Goal: Communication & Community: Answer question/provide support

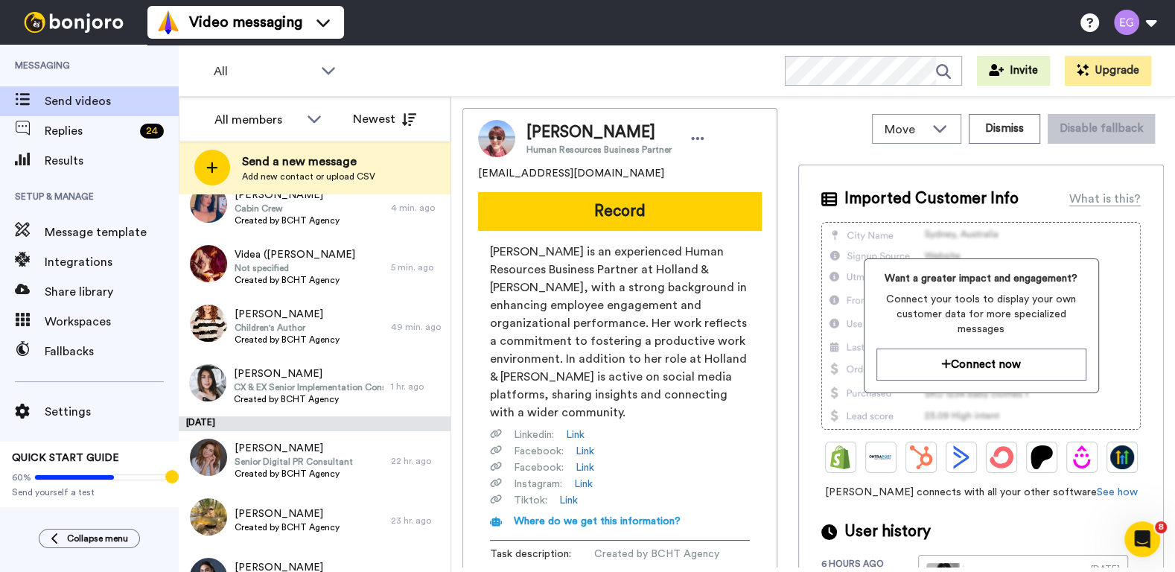
scroll to position [441, 0]
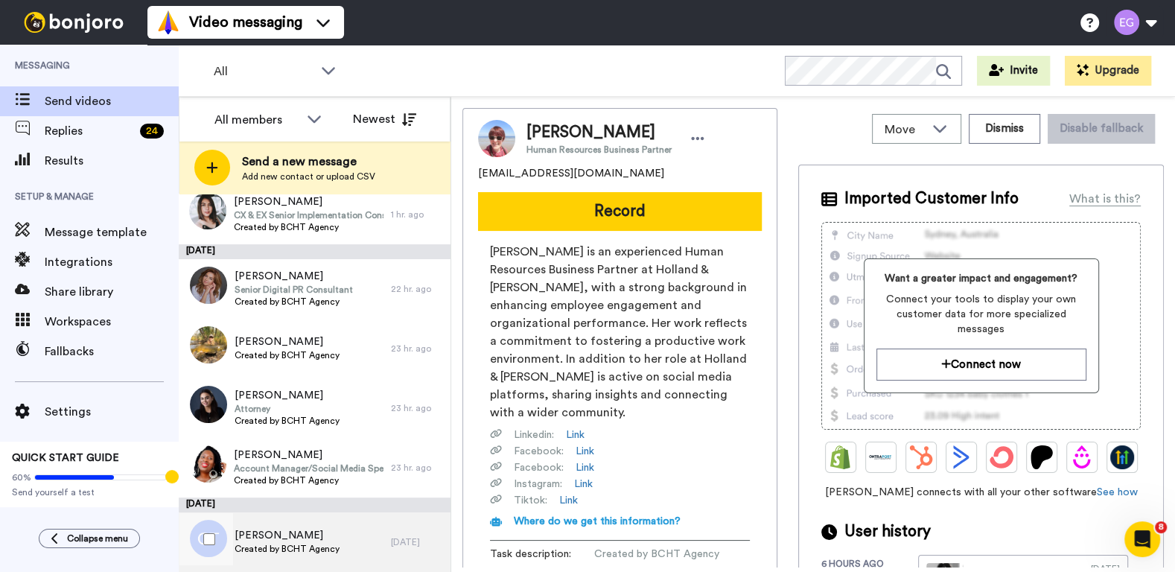
click at [331, 537] on span "[PERSON_NAME]" at bounding box center [287, 535] width 105 height 15
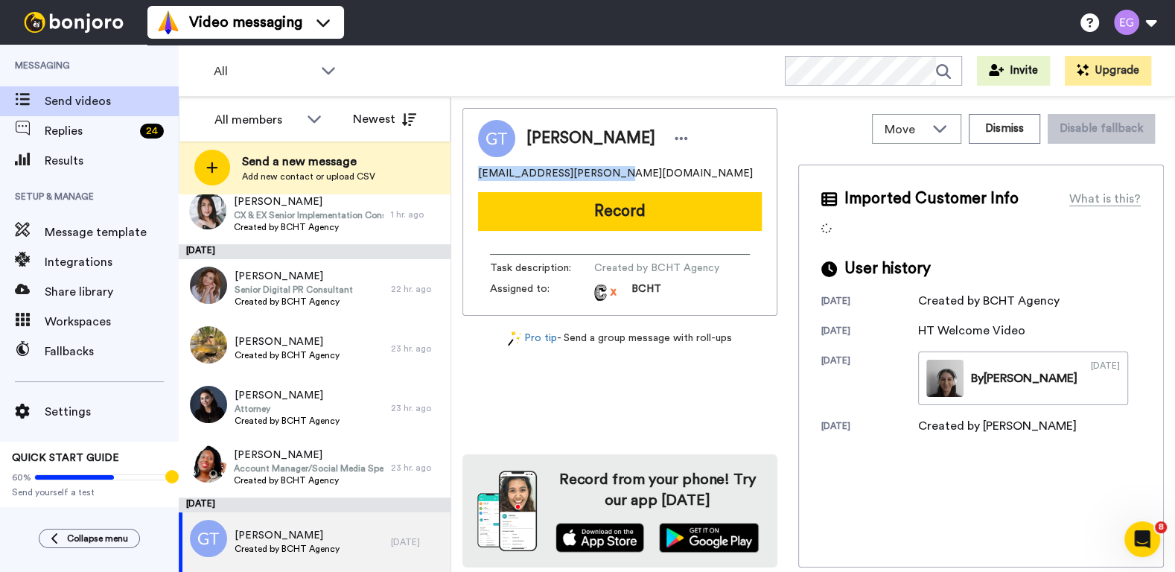
drag, startPoint x: 604, startPoint y: 174, endPoint x: 477, endPoint y: 172, distance: 127.4
click at [477, 172] on div "Gloria Tabi african.gloria@gmail.com Record Task description : Created by BCHT …" at bounding box center [620, 212] width 315 height 208
copy span "african.gloria@gmail.com"
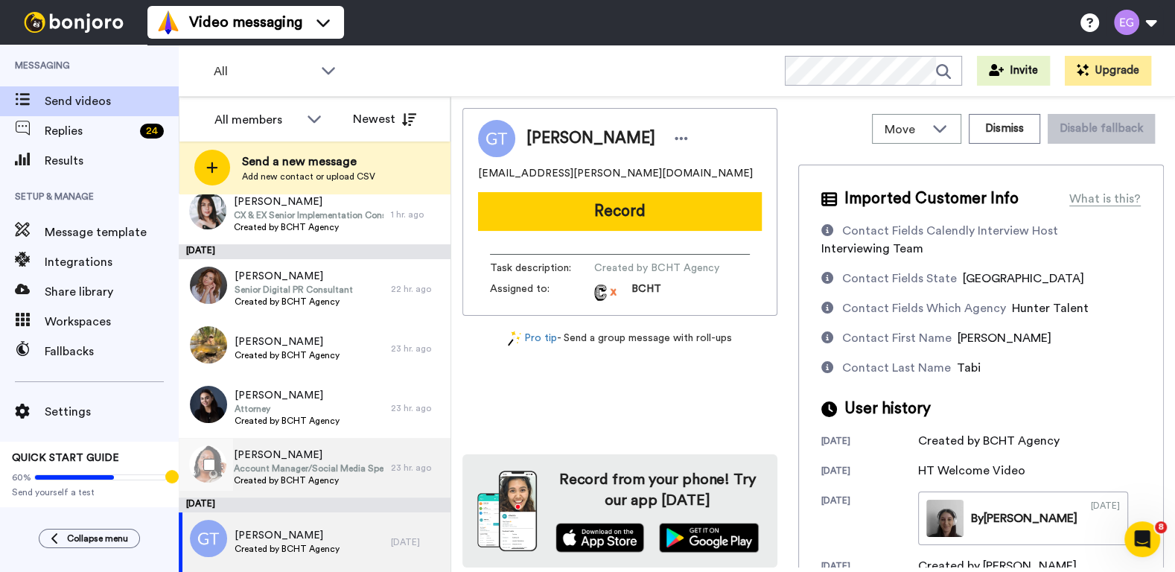
click at [369, 464] on span "Account Manager/Social Media Specialist" at bounding box center [309, 469] width 150 height 12
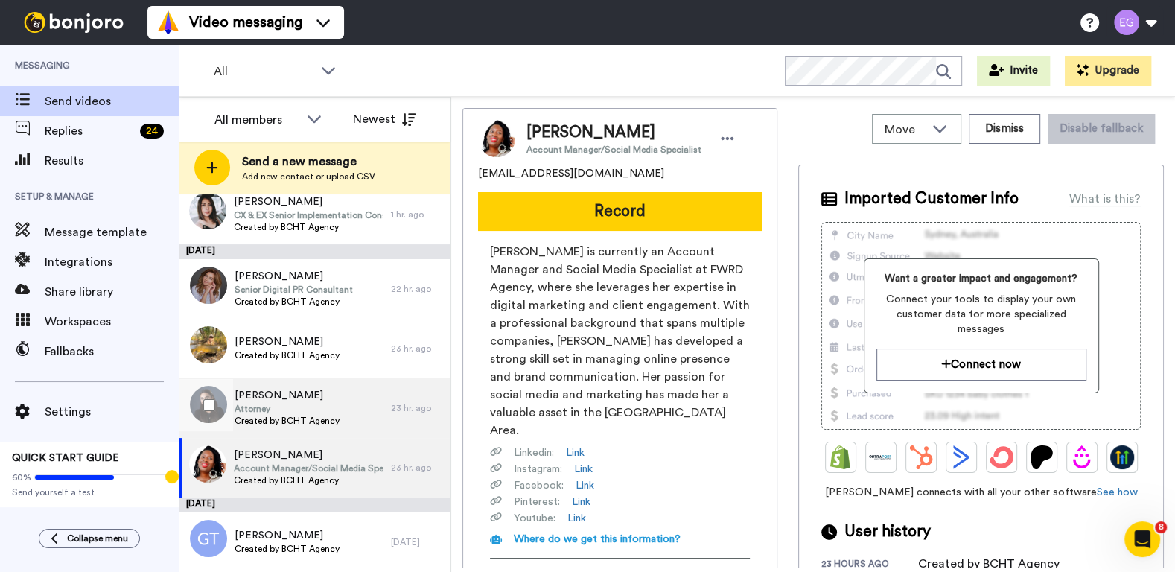
click at [312, 403] on span "Attorney" at bounding box center [287, 409] width 105 height 12
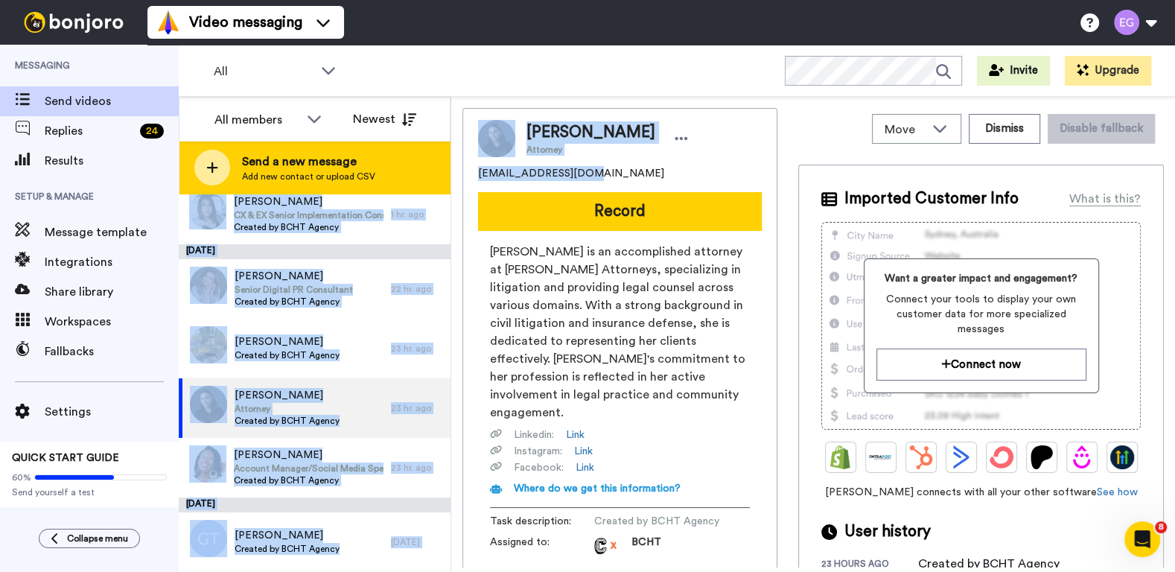
drag, startPoint x: 592, startPoint y: 175, endPoint x: 447, endPoint y: 174, distance: 145.2
click at [447, 174] on div "All members Newest Send a new message Add new contact or upload CSV August 13 S…" at bounding box center [677, 334] width 997 height 475
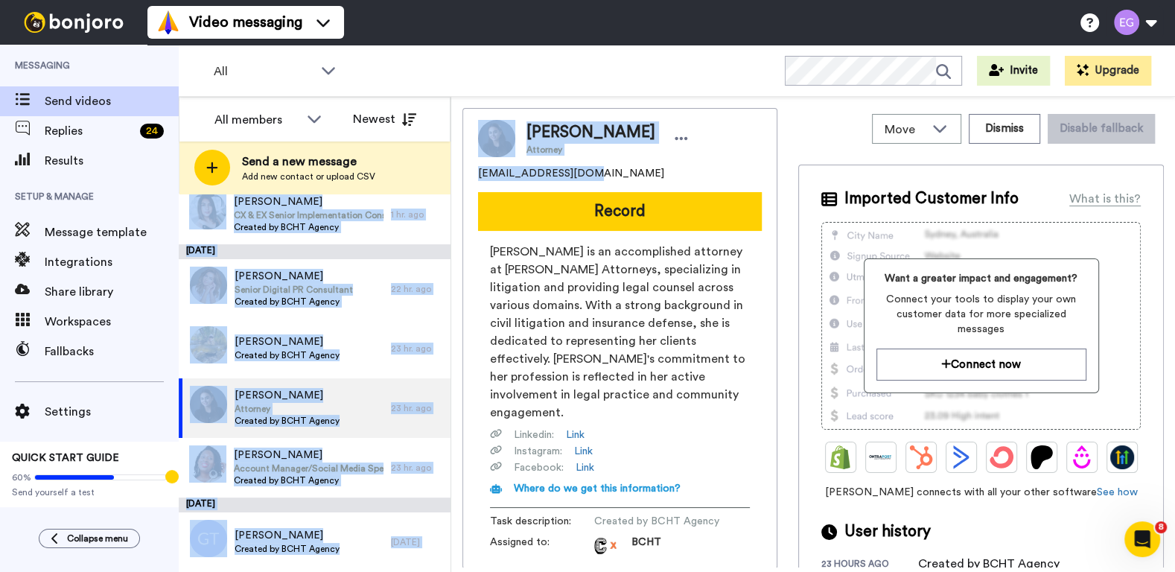
click at [596, 170] on div "[EMAIL_ADDRESS][DOMAIN_NAME]" at bounding box center [620, 173] width 284 height 15
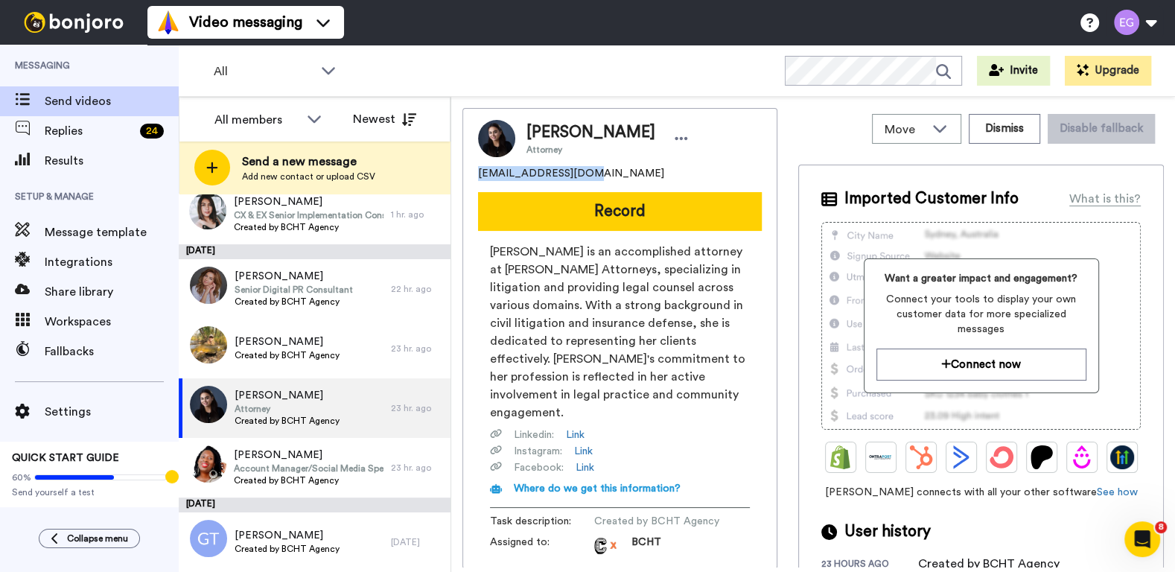
drag, startPoint x: 592, startPoint y: 173, endPoint x: 474, endPoint y: 171, distance: 118.4
click at [474, 171] on div "Aneet Kaur Attorney guraneetk@gmail.com Record Aneet Kaur is an accomplished at…" at bounding box center [620, 338] width 315 height 461
copy span "[EMAIL_ADDRESS][DOMAIN_NAME]"
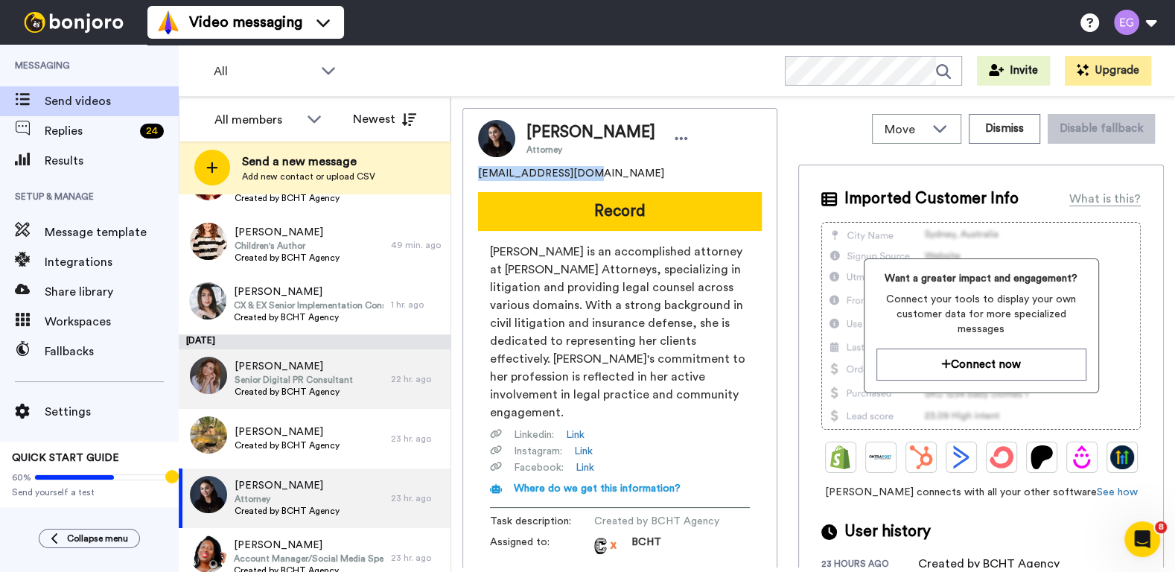
scroll to position [441, 0]
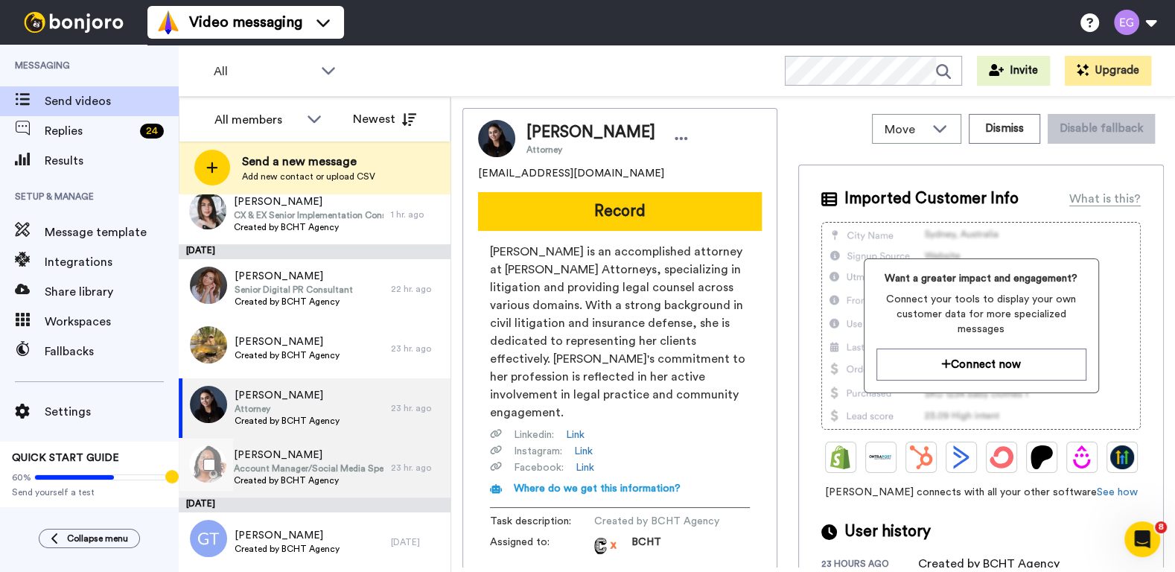
click at [319, 451] on span "Alana Barker" at bounding box center [309, 455] width 150 height 15
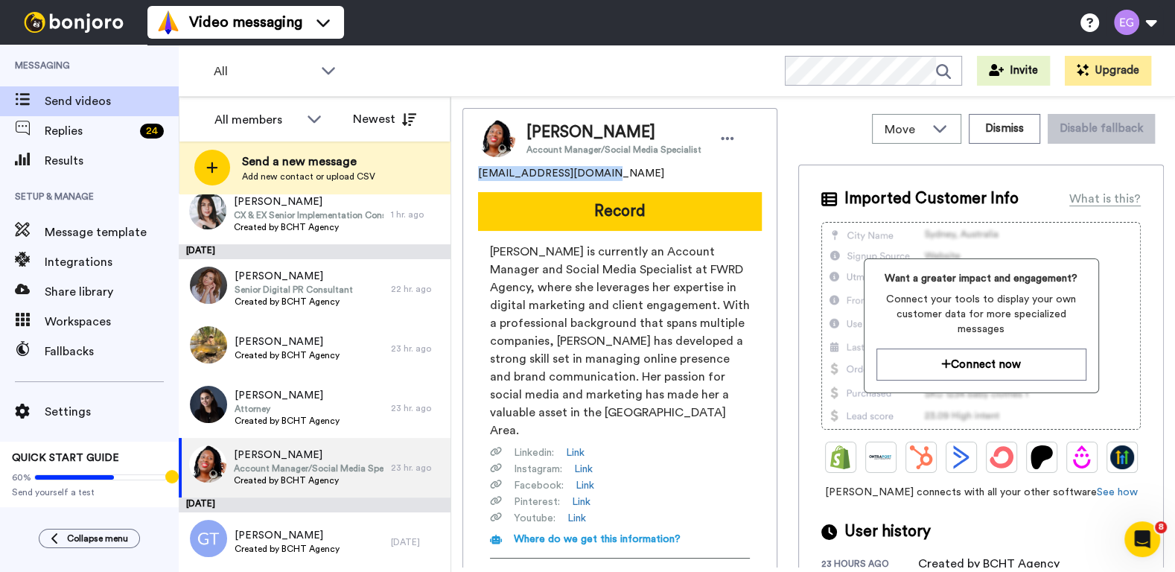
drag, startPoint x: 600, startPoint y: 172, endPoint x: 479, endPoint y: 177, distance: 121.5
click at [479, 177] on div "alanabarker5@gmail.com" at bounding box center [620, 173] width 284 height 15
copy span "alanabarker5@gmail.com"
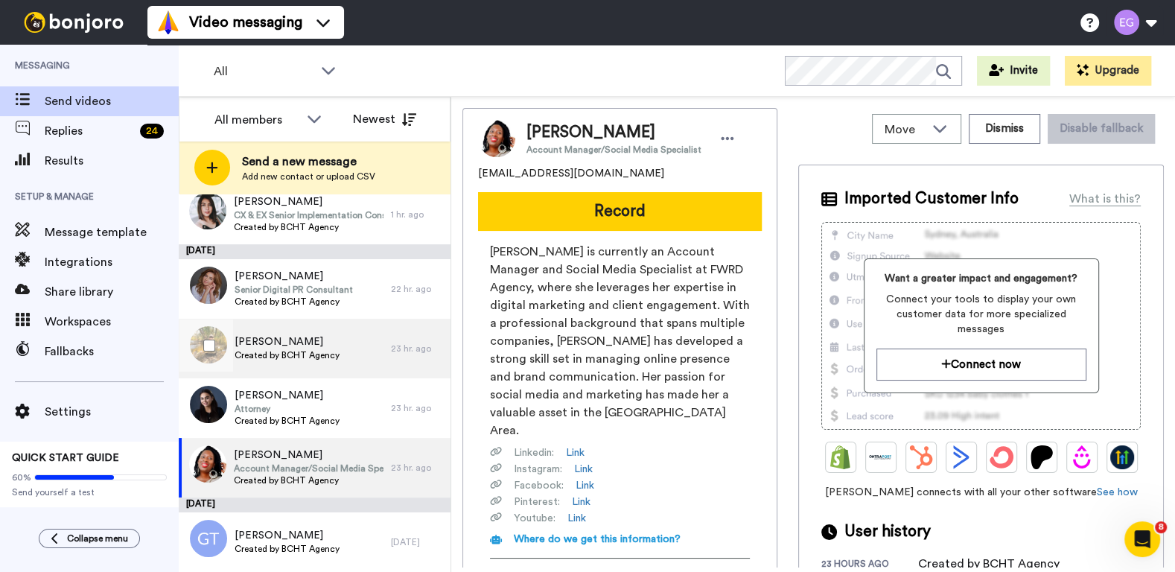
click at [321, 340] on span "[PERSON_NAME]" at bounding box center [287, 341] width 105 height 15
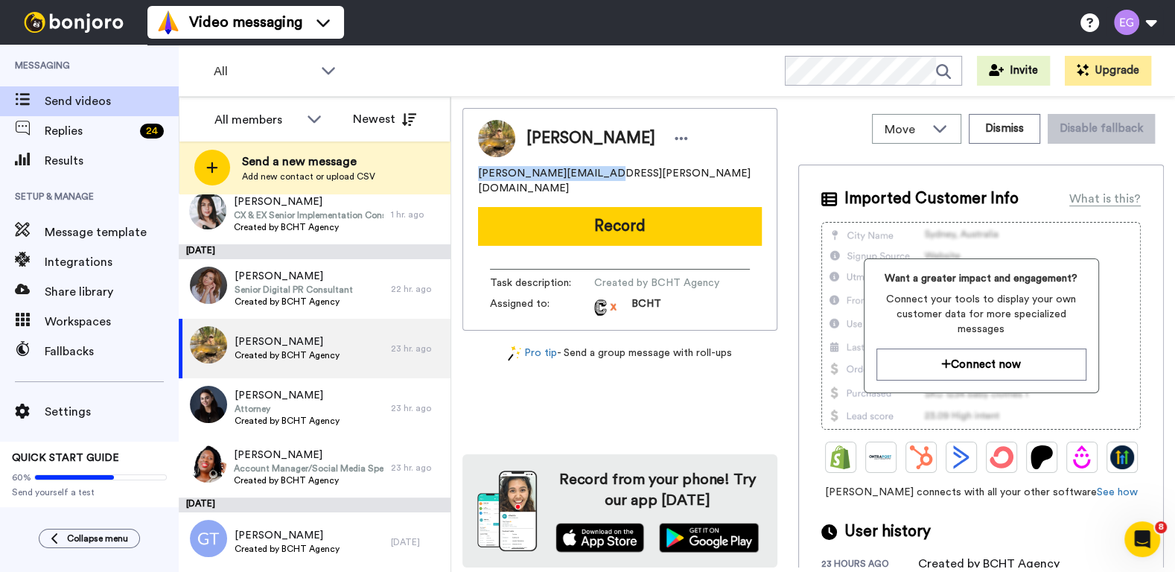
drag, startPoint x: 600, startPoint y: 175, endPoint x: 474, endPoint y: 174, distance: 125.9
click at [474, 174] on div "Sarah Bankov sarah.bankov@gmail.com Record Task description : Created by BCHT A…" at bounding box center [620, 219] width 315 height 223
copy span "sarah.bankov@gmail.com"
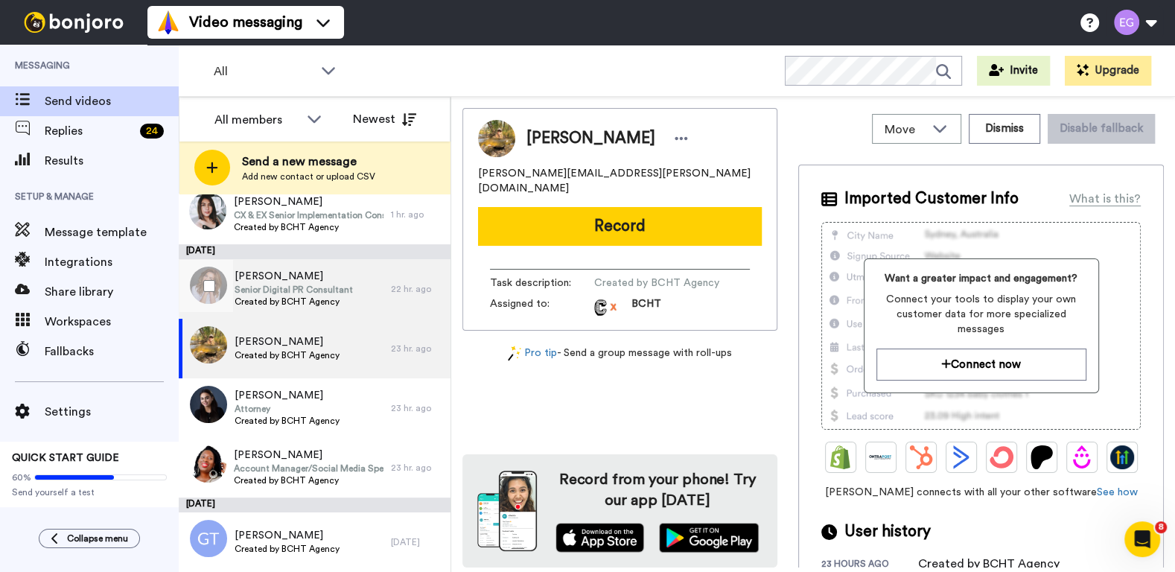
click at [341, 291] on span "Senior Digital PR Consultant" at bounding box center [294, 290] width 118 height 12
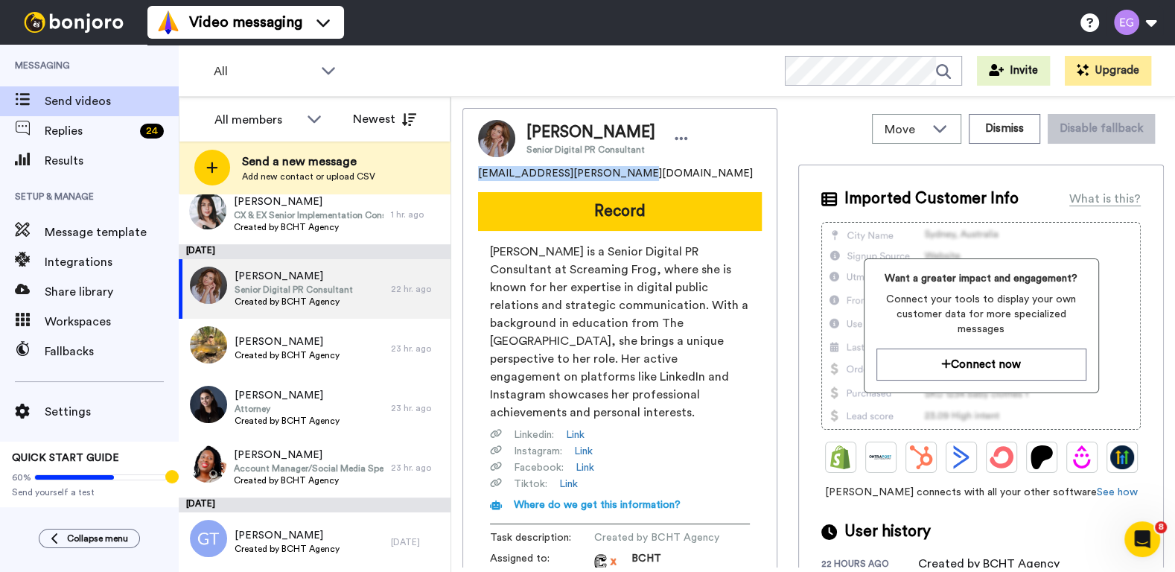
drag, startPoint x: 630, startPoint y: 173, endPoint x: 468, endPoint y: 171, distance: 162.4
click at [468, 171] on div "Mercedes Molnar Senior Digital PR Consultant mercedes.molnar@hotmail.com Record…" at bounding box center [620, 346] width 315 height 477
copy span "mercedes.molnar@hotmail.com"
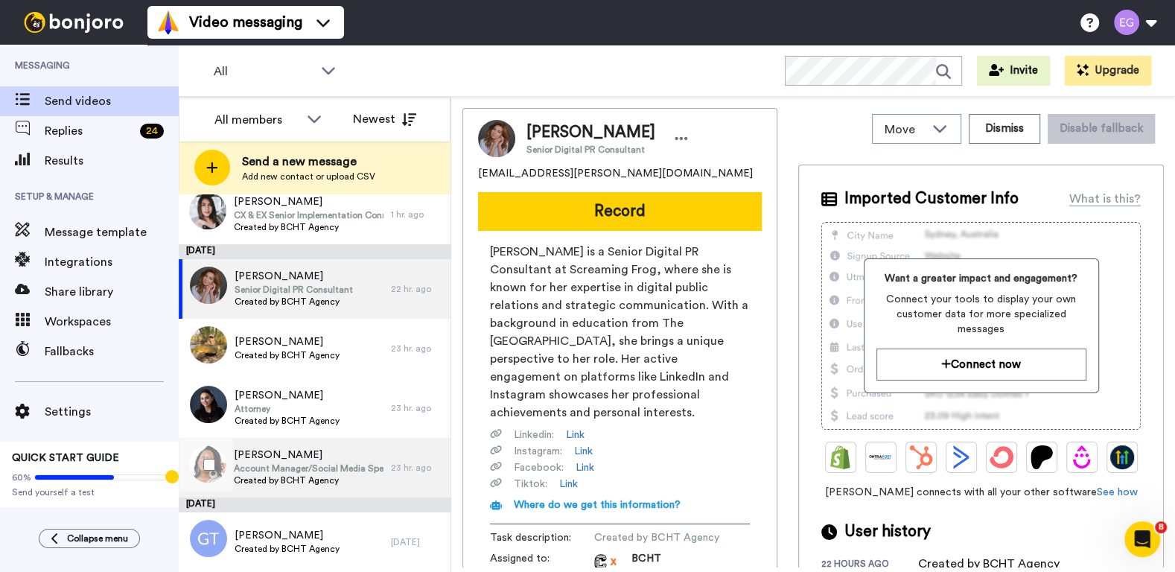
click at [339, 486] on div "Alana Barker Account Manager/Social Media Specialist Created by BCHT Agency" at bounding box center [309, 468] width 150 height 40
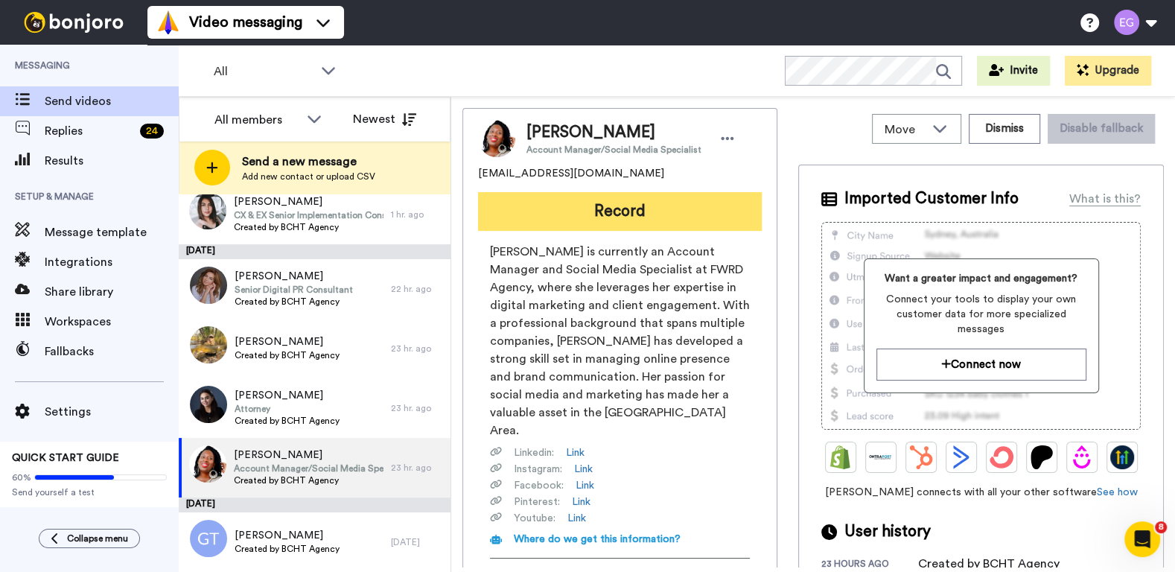
click at [617, 219] on button "Record" at bounding box center [620, 211] width 284 height 39
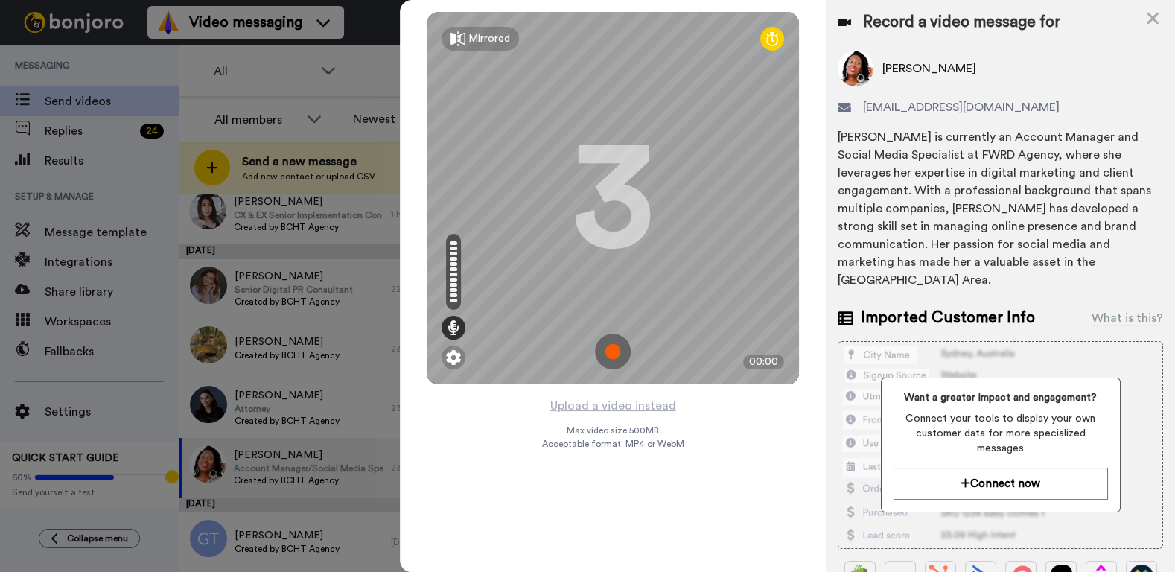
click at [604, 355] on img at bounding box center [613, 352] width 36 height 36
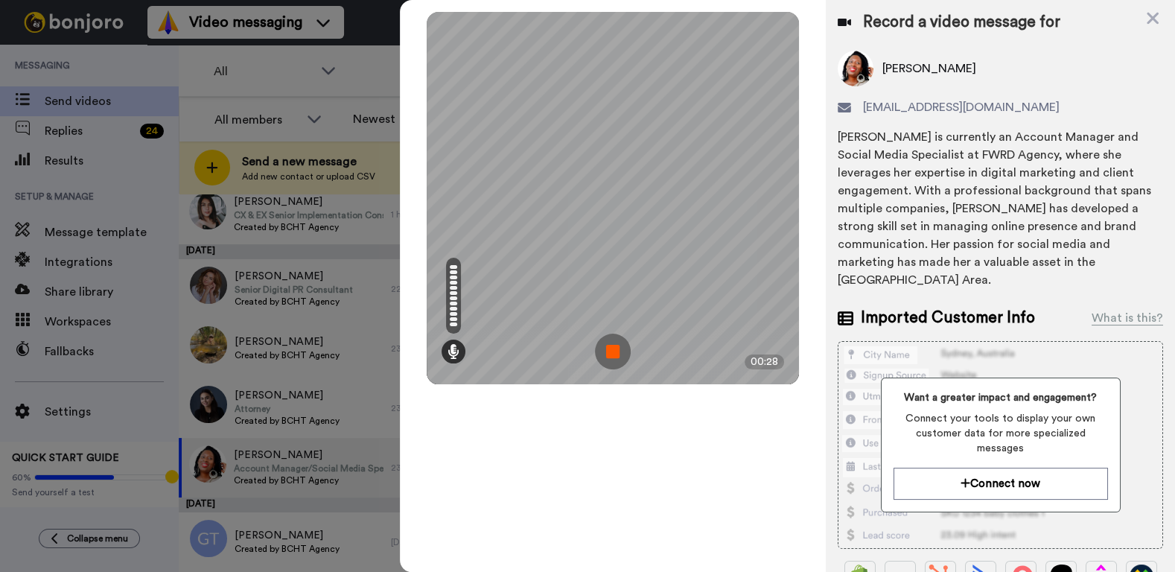
click at [615, 352] on img at bounding box center [613, 352] width 36 height 36
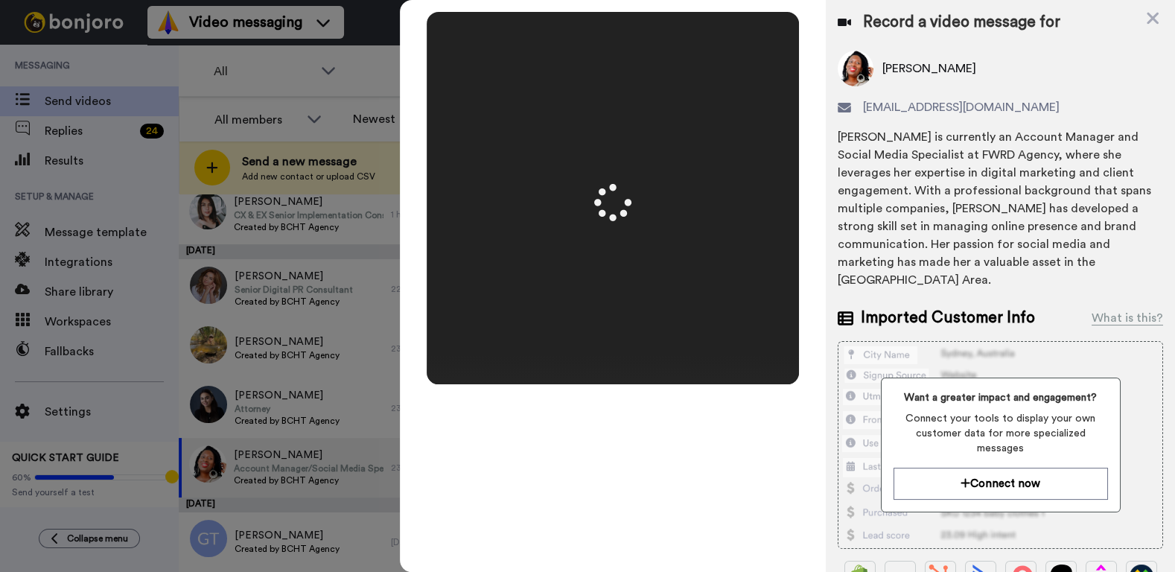
click at [615, 352] on div at bounding box center [613, 198] width 372 height 372
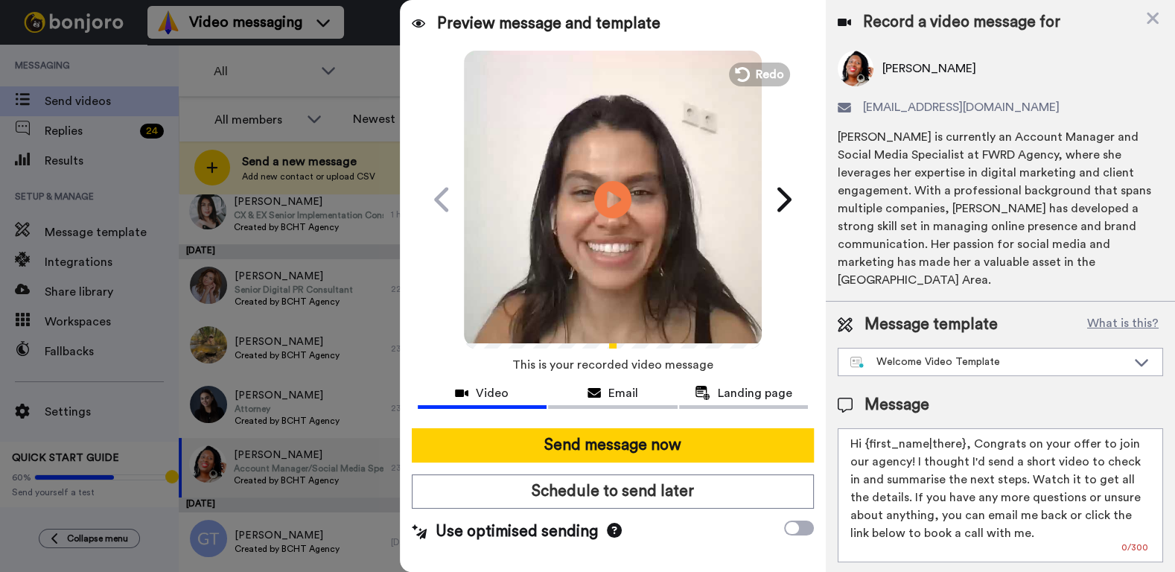
drag, startPoint x: 961, startPoint y: 423, endPoint x: 868, endPoint y: 422, distance: 92.4
click at [868, 428] on textarea "Hi {first_name|there}, Congrats on your offer to join our agency! I thought I'd…" at bounding box center [1000, 495] width 325 height 134
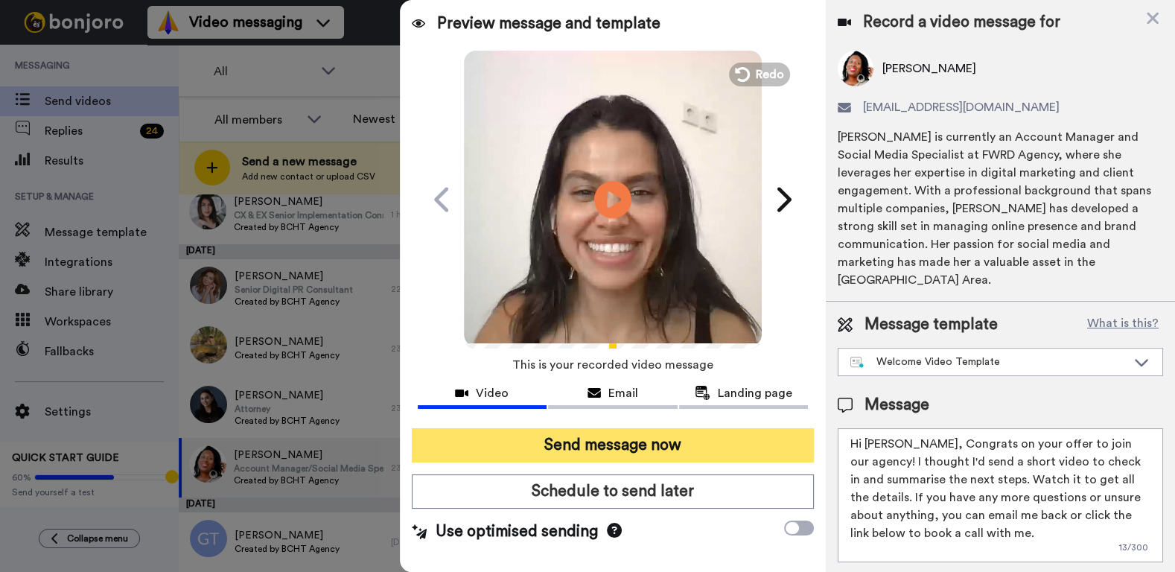
type textarea "Hi Alana, Congrats on your offer to join our agency! I thought I'd send a short…"
click at [679, 443] on button "Send message now" at bounding box center [613, 445] width 403 height 34
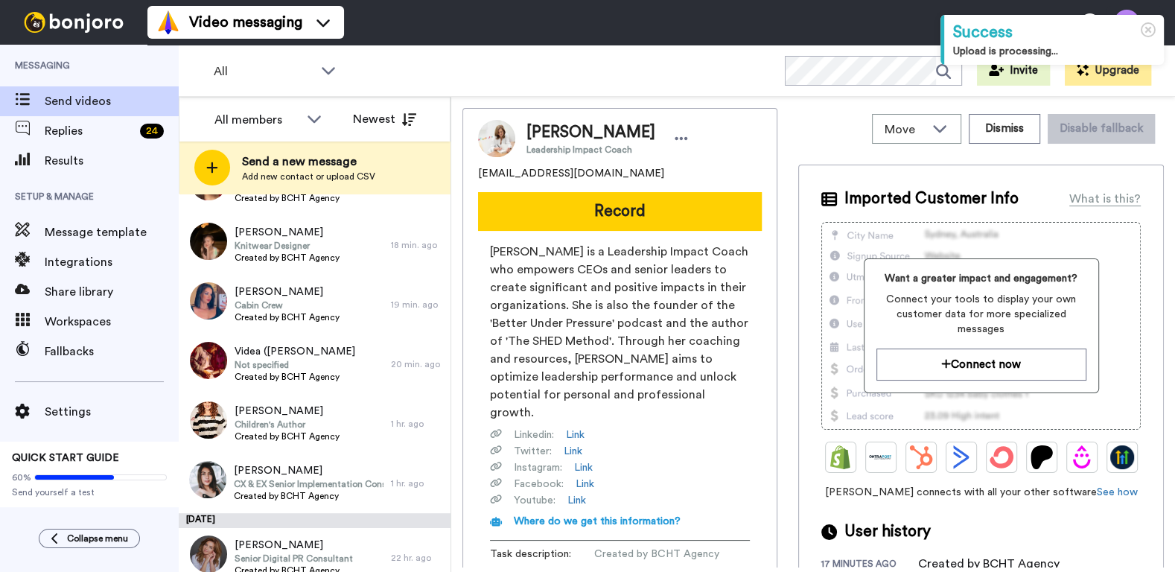
scroll to position [381, 0]
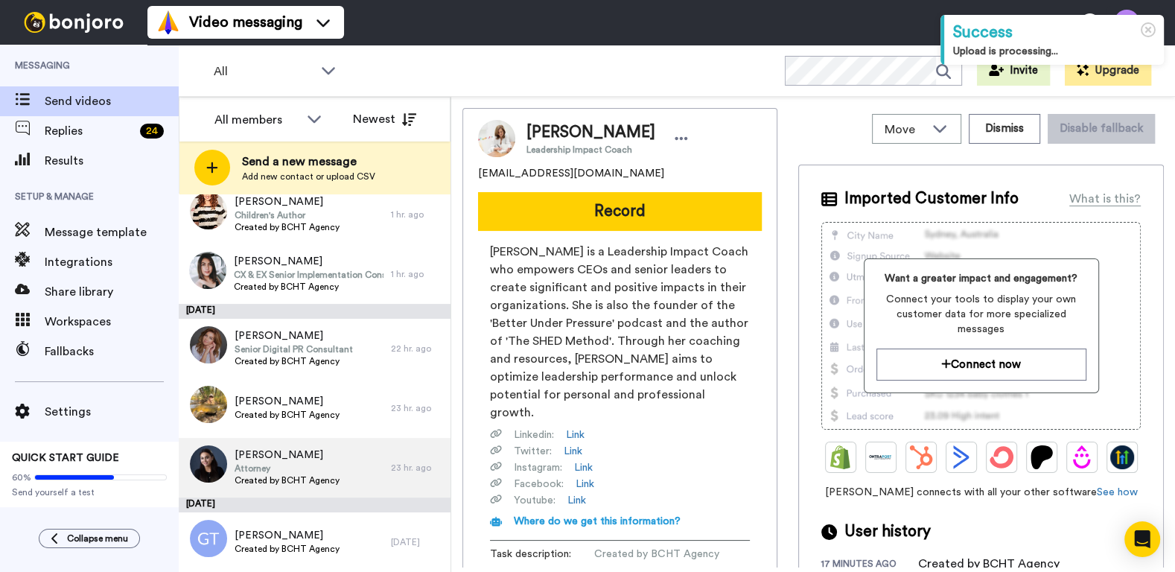
click at [327, 472] on span "Attorney" at bounding box center [287, 469] width 105 height 12
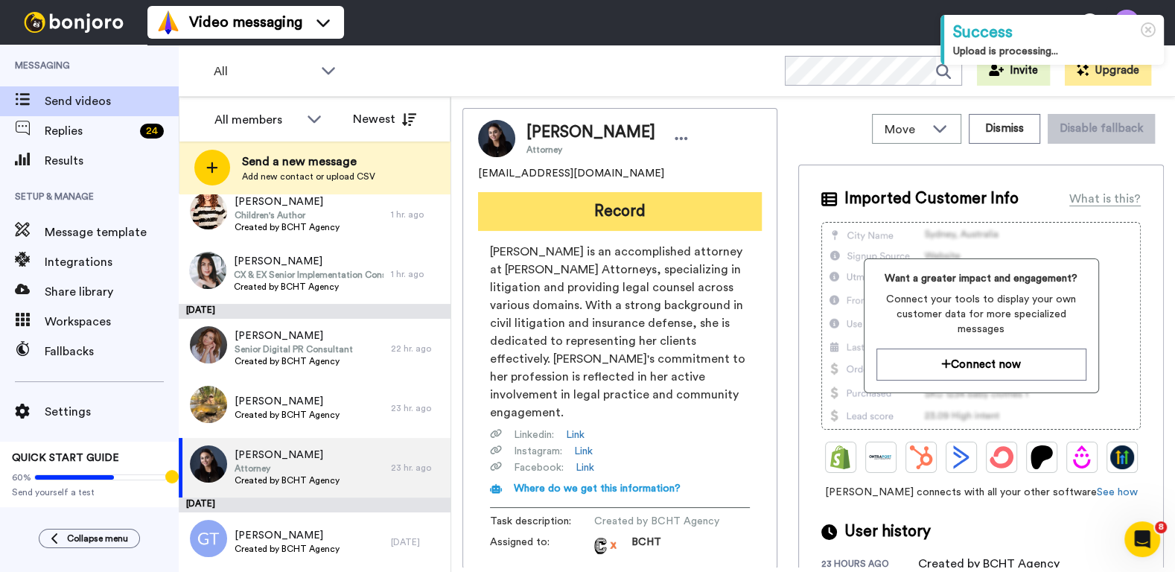
click at [663, 222] on button "Record" at bounding box center [620, 211] width 284 height 39
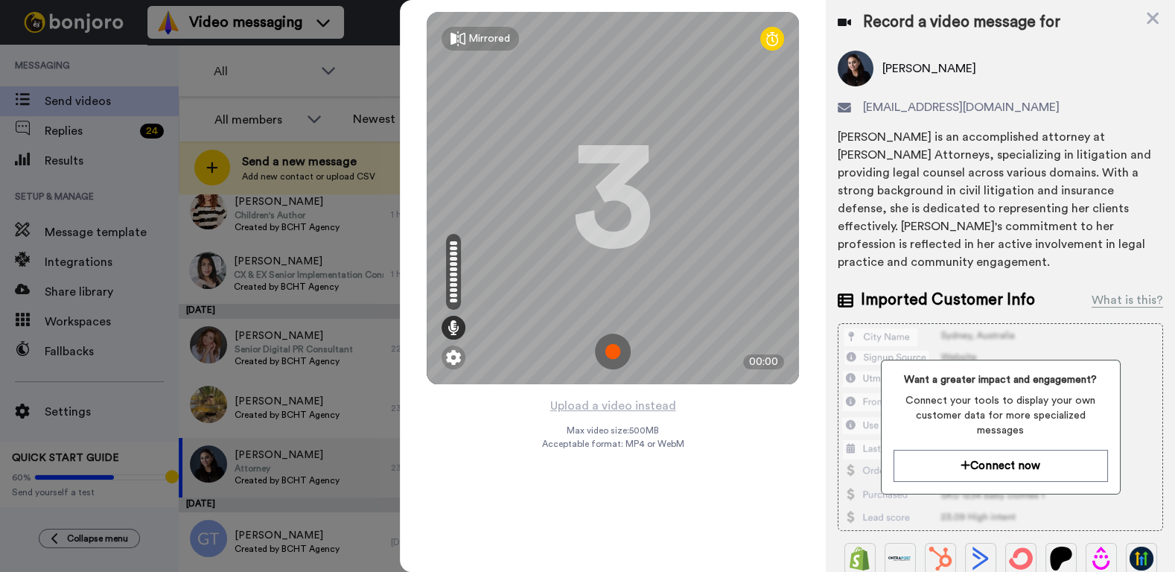
click at [616, 353] on img at bounding box center [613, 352] width 36 height 36
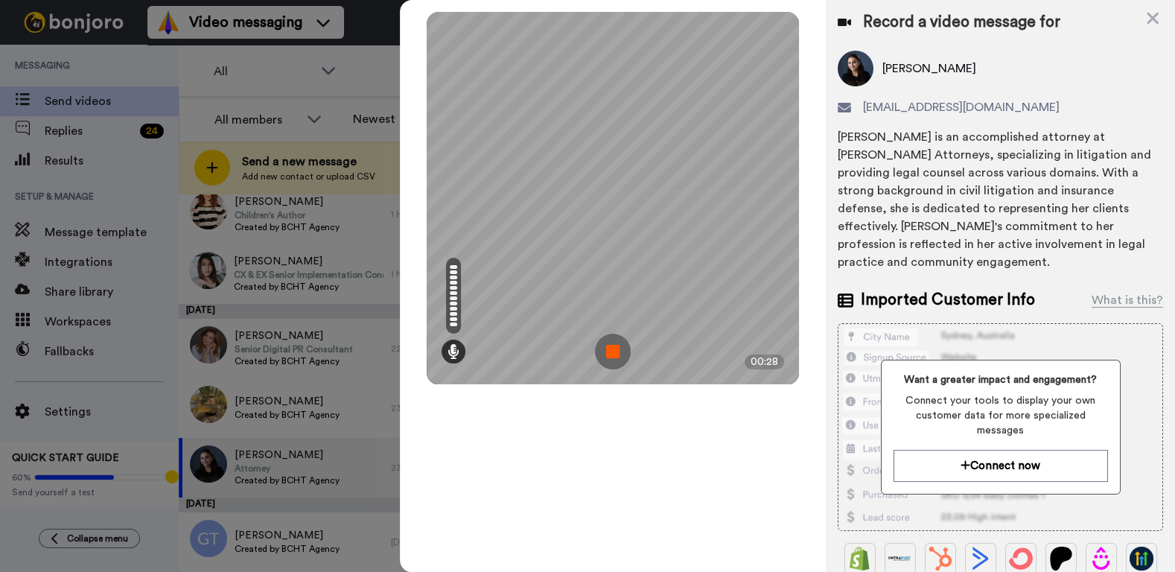
click at [617, 354] on img at bounding box center [613, 352] width 36 height 36
click at [617, 354] on div at bounding box center [613, 198] width 372 height 372
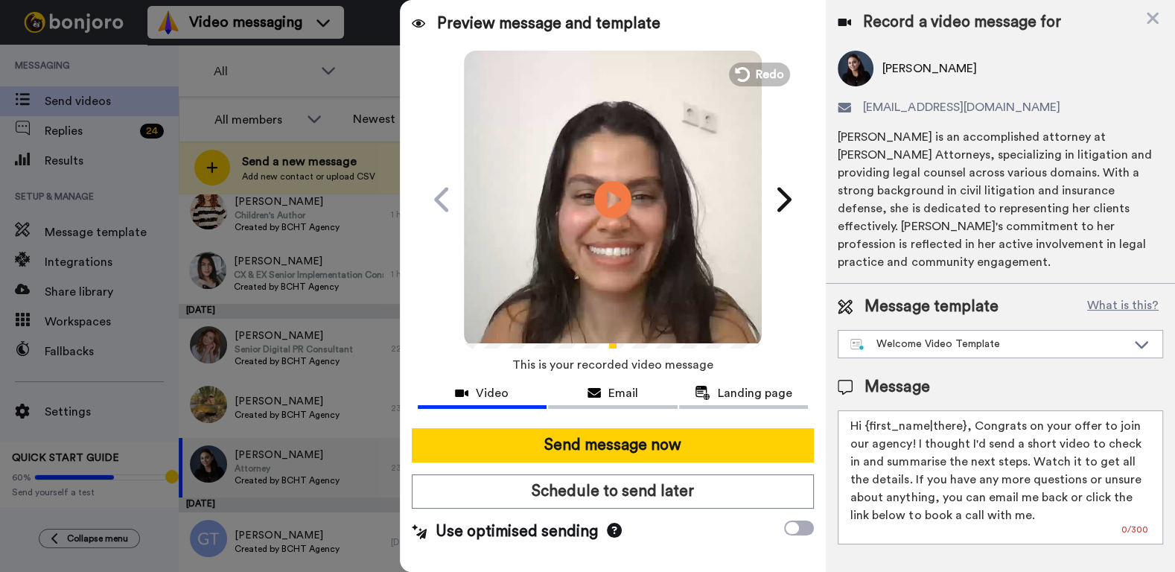
drag, startPoint x: 962, startPoint y: 406, endPoint x: 866, endPoint y: 404, distance: 95.3
click at [866, 410] on textarea "Hi {first_name|there}, Congrats on your offer to join our agency! I thought I'd…" at bounding box center [1000, 477] width 325 height 134
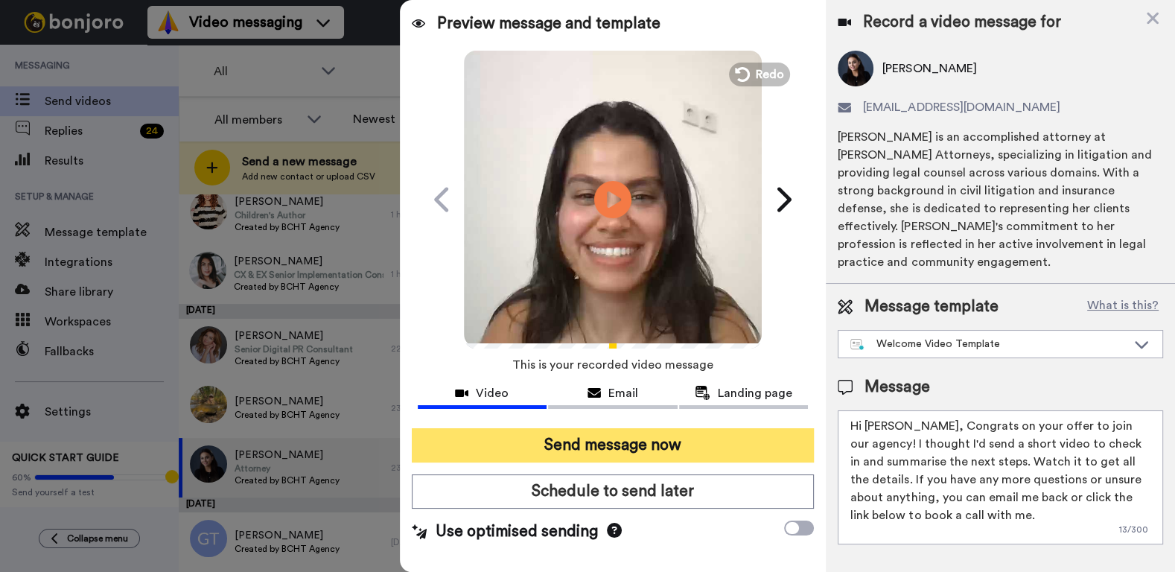
type textarea "Hi Aneet, Congrats on your offer to join our agency! I thought I'd send a short…"
click at [638, 436] on button "Send message now" at bounding box center [613, 445] width 403 height 34
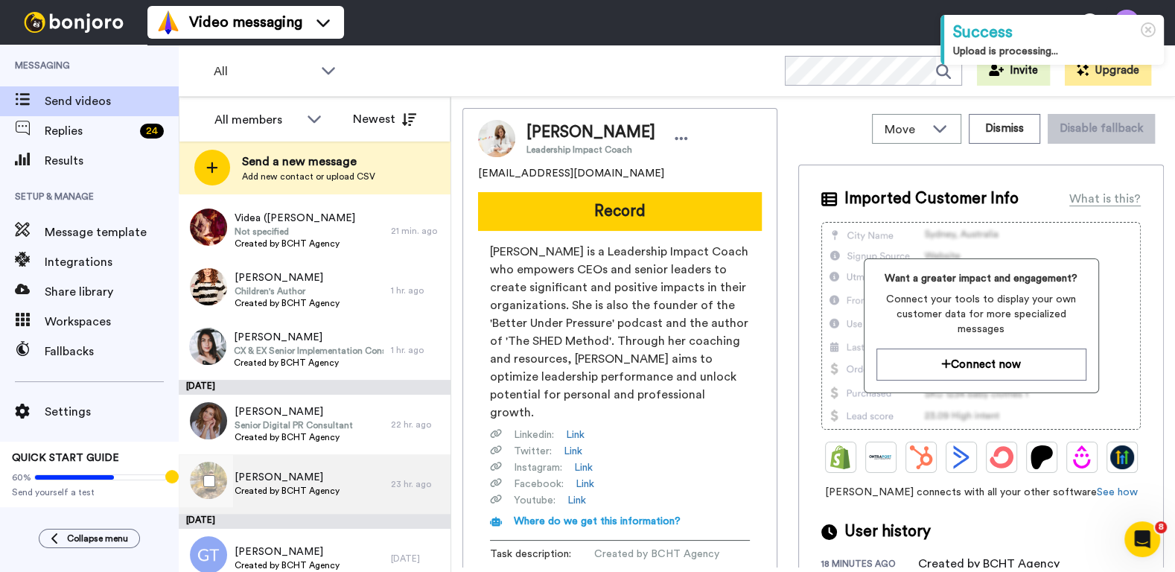
click at [332, 486] on span "Created by BCHT Agency" at bounding box center [287, 491] width 105 height 12
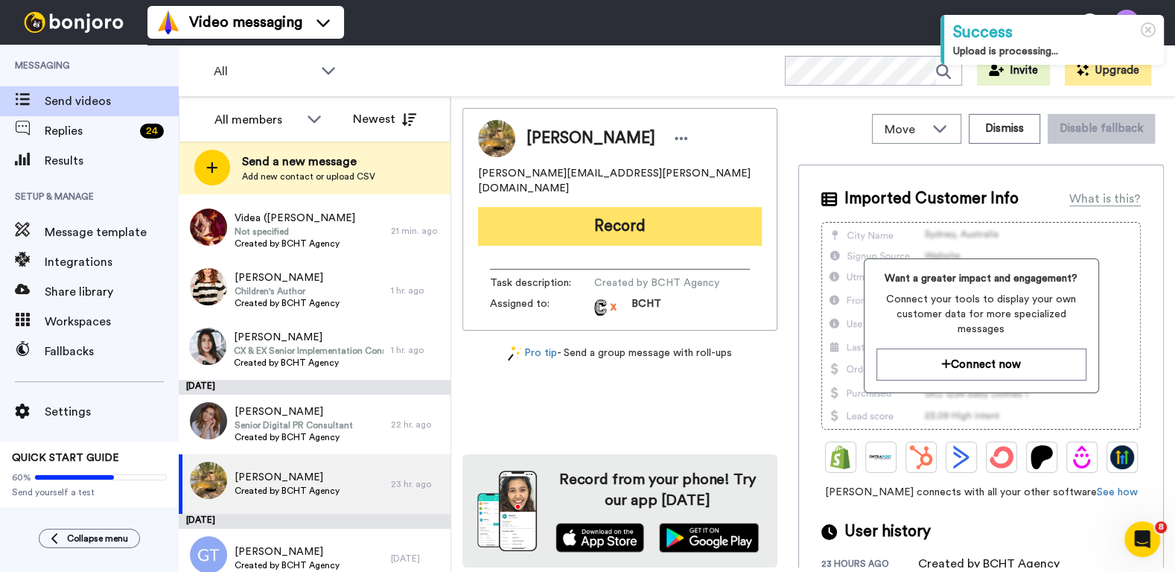
click at [662, 214] on button "Record" at bounding box center [620, 226] width 284 height 39
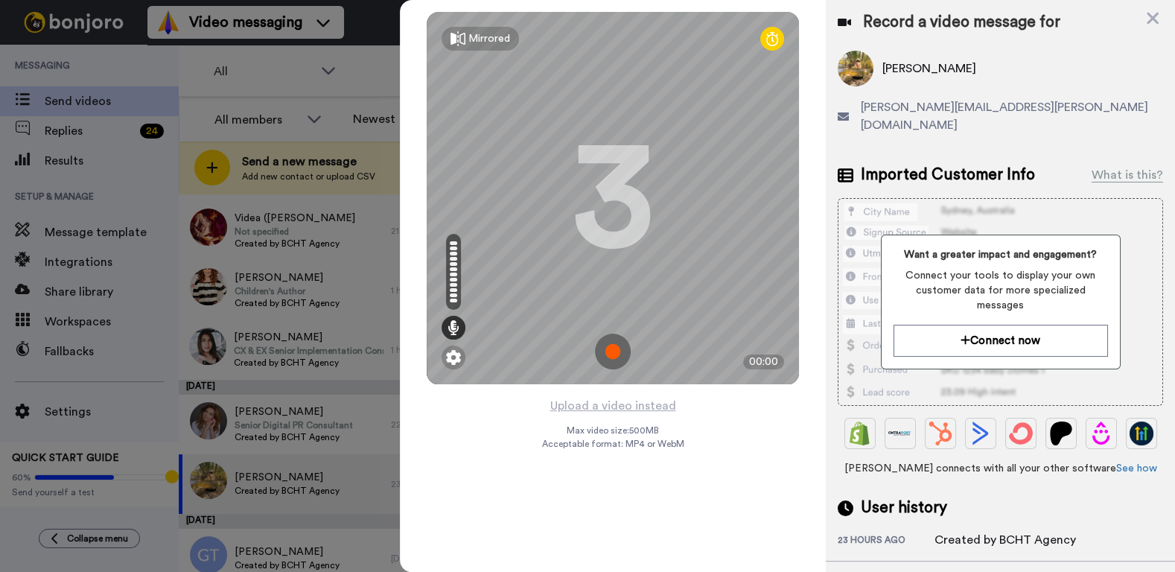
click at [612, 356] on img at bounding box center [613, 352] width 36 height 36
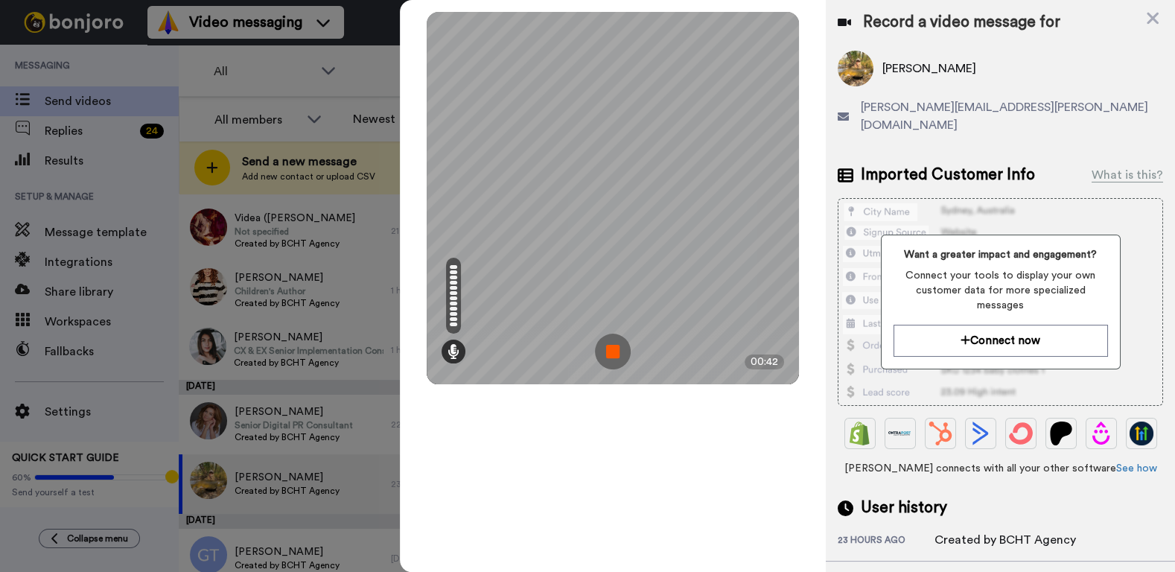
click at [608, 352] on img at bounding box center [613, 352] width 36 height 36
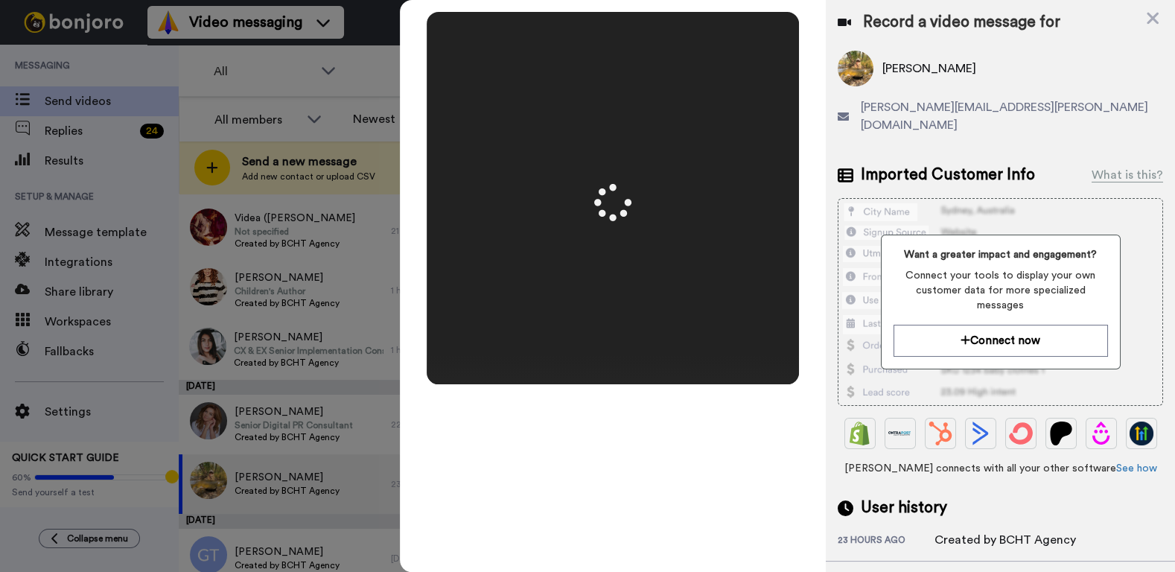
click at [608, 352] on div at bounding box center [613, 198] width 372 height 372
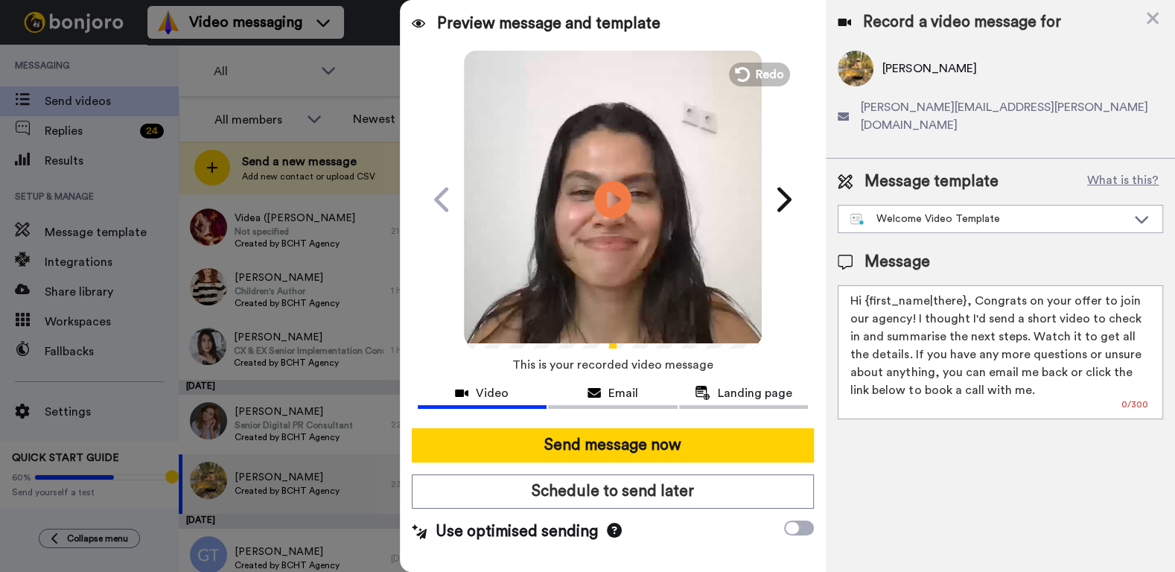
drag, startPoint x: 962, startPoint y: 284, endPoint x: 865, endPoint y: 278, distance: 96.3
click at [865, 285] on textarea "Hi {first_name|there}, Congrats on your offer to join our agency! I thought I'd…" at bounding box center [1000, 352] width 325 height 134
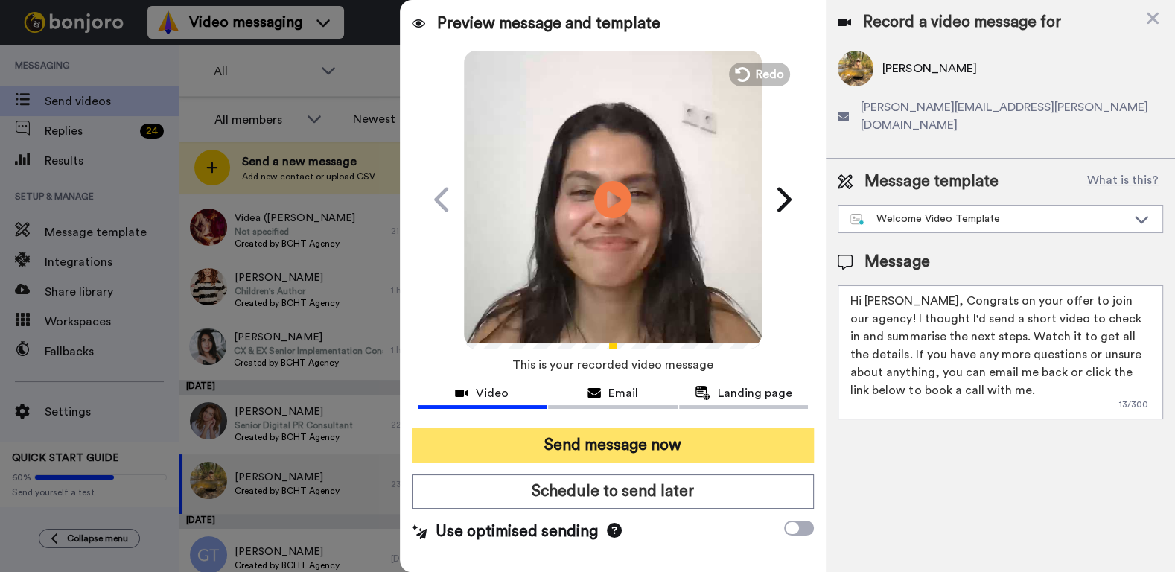
type textarea "Hi Sarah, Congrats on your offer to join our agency! I thought I'd send a short…"
click at [679, 442] on button "Send message now" at bounding box center [613, 445] width 403 height 34
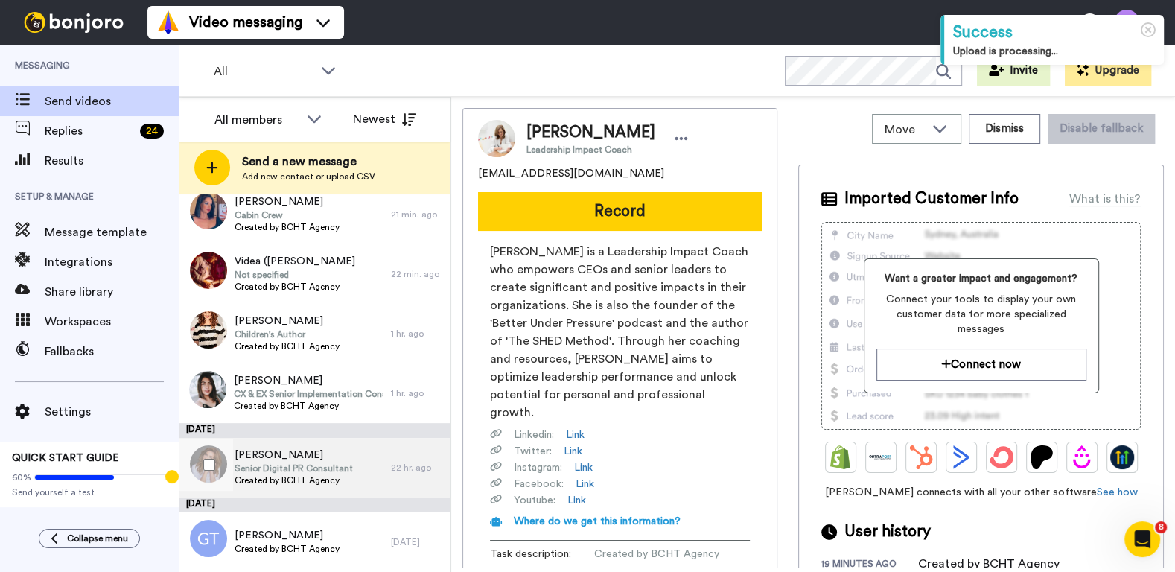
click at [341, 453] on span "[PERSON_NAME]" at bounding box center [294, 455] width 118 height 15
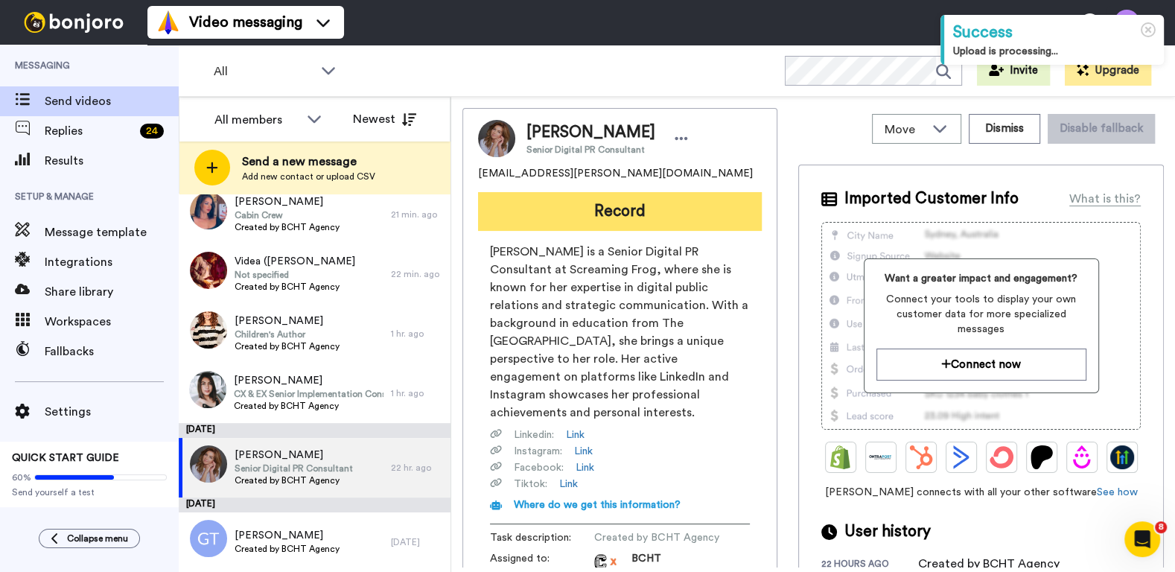
click at [623, 212] on button "Record" at bounding box center [620, 211] width 284 height 39
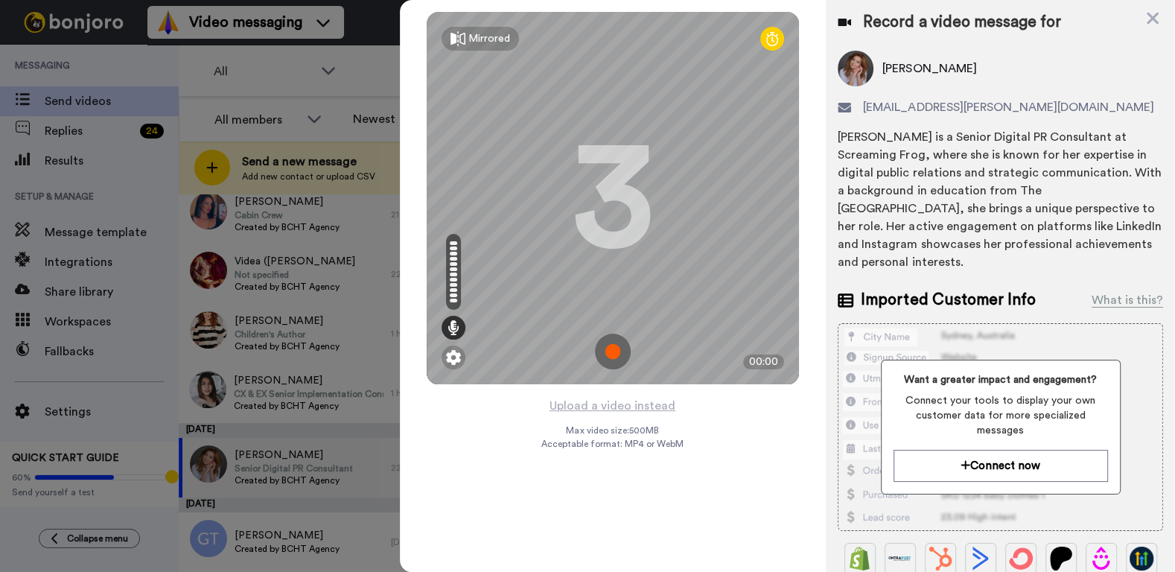
click at [611, 353] on img at bounding box center [613, 352] width 36 height 36
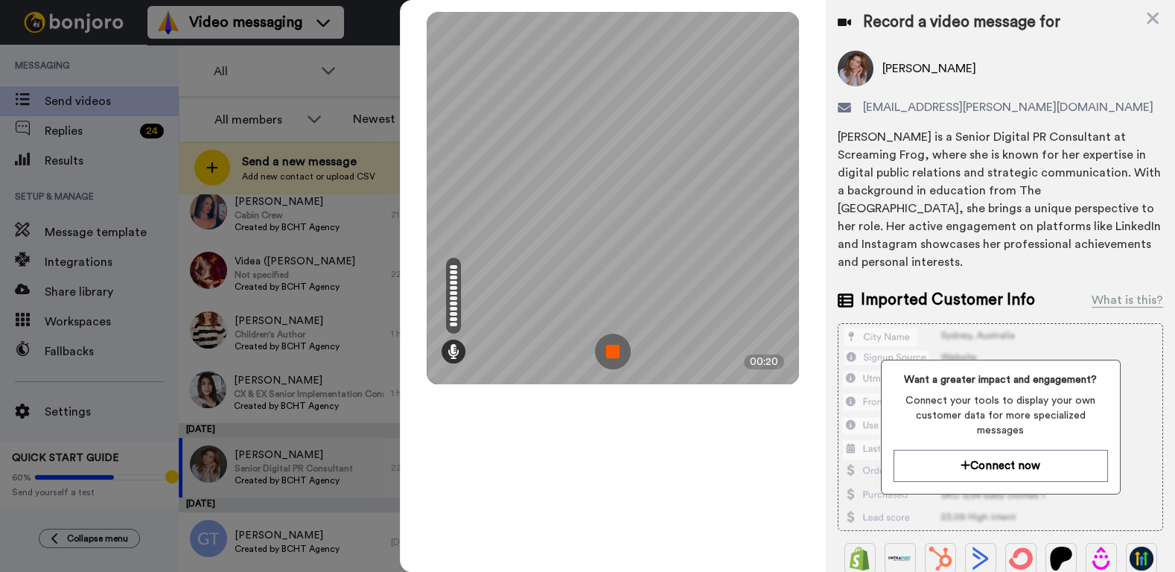
click at [620, 358] on img at bounding box center [613, 352] width 36 height 36
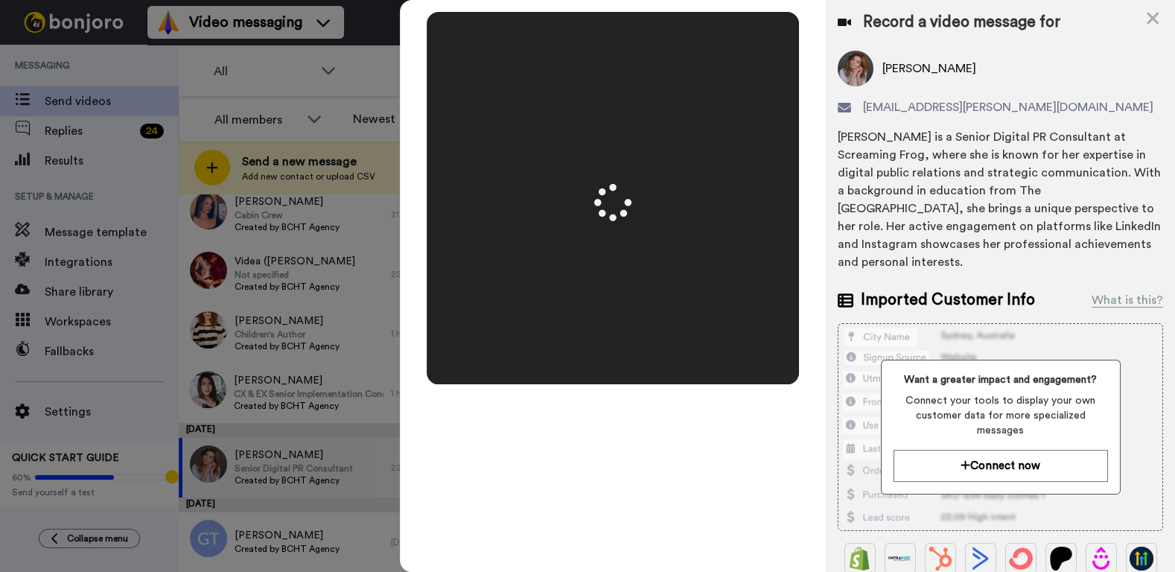
click at [620, 358] on div at bounding box center [613, 198] width 372 height 372
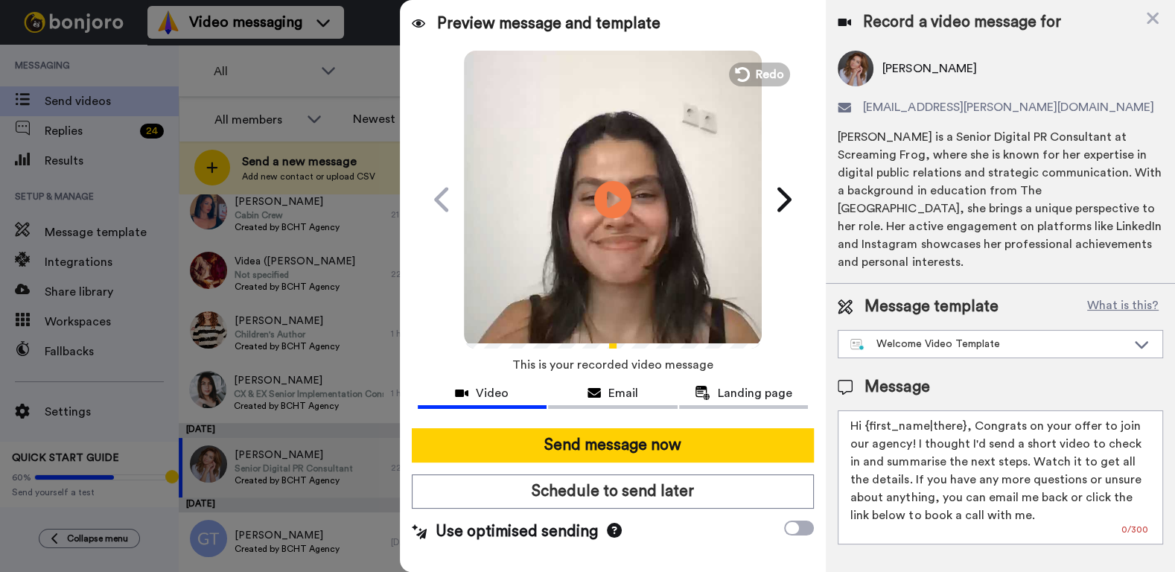
drag, startPoint x: 962, startPoint y: 425, endPoint x: 863, endPoint y: 424, distance: 99.1
click at [863, 424] on textarea "Hi {first_name|there}, Congrats on your offer to join our agency! I thought I'd…" at bounding box center [1000, 477] width 325 height 134
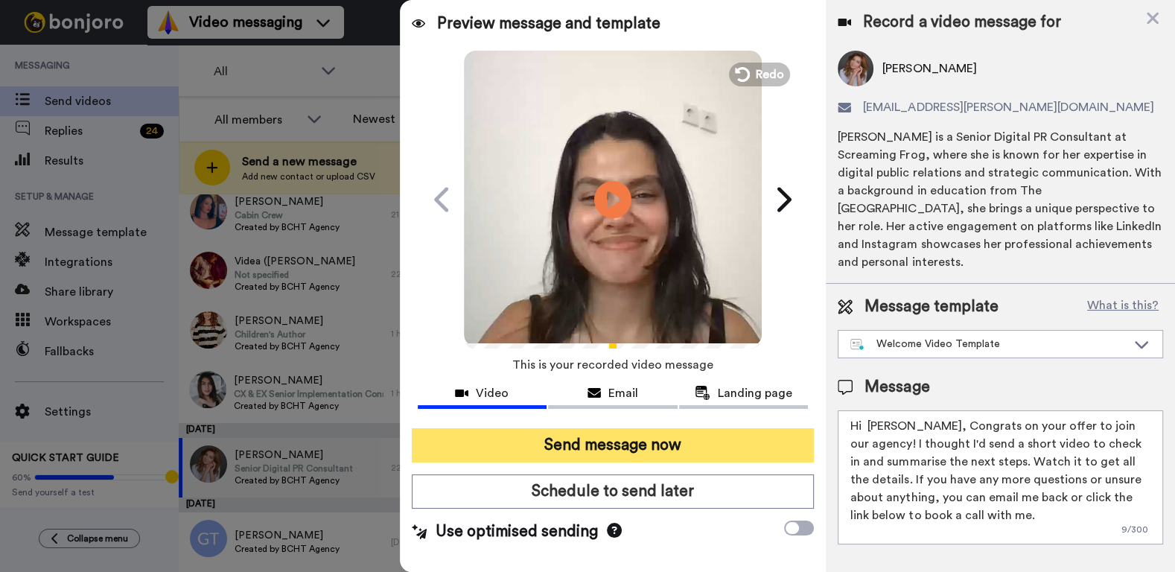
type textarea "Hi Mercedes, Congrats on your offer to join our agency! I thought I'd send a sh…"
click at [696, 443] on button "Send message now" at bounding box center [613, 445] width 403 height 34
